Goal: Navigation & Orientation: Find specific page/section

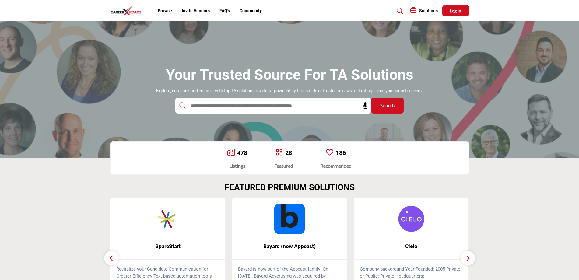
click at [273, 56] on div "Your Trusted Source for TA Solutions Explore, compare, and connect with top TA …" at bounding box center [289, 89] width 579 height 137
click at [164, 11] on link "Browse" at bounding box center [165, 10] width 14 height 5
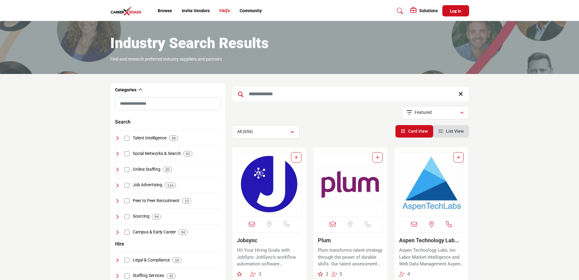
click at [223, 12] on link "FAQ's" at bounding box center [225, 10] width 10 height 5
